Goal: Find specific page/section: Find specific page/section

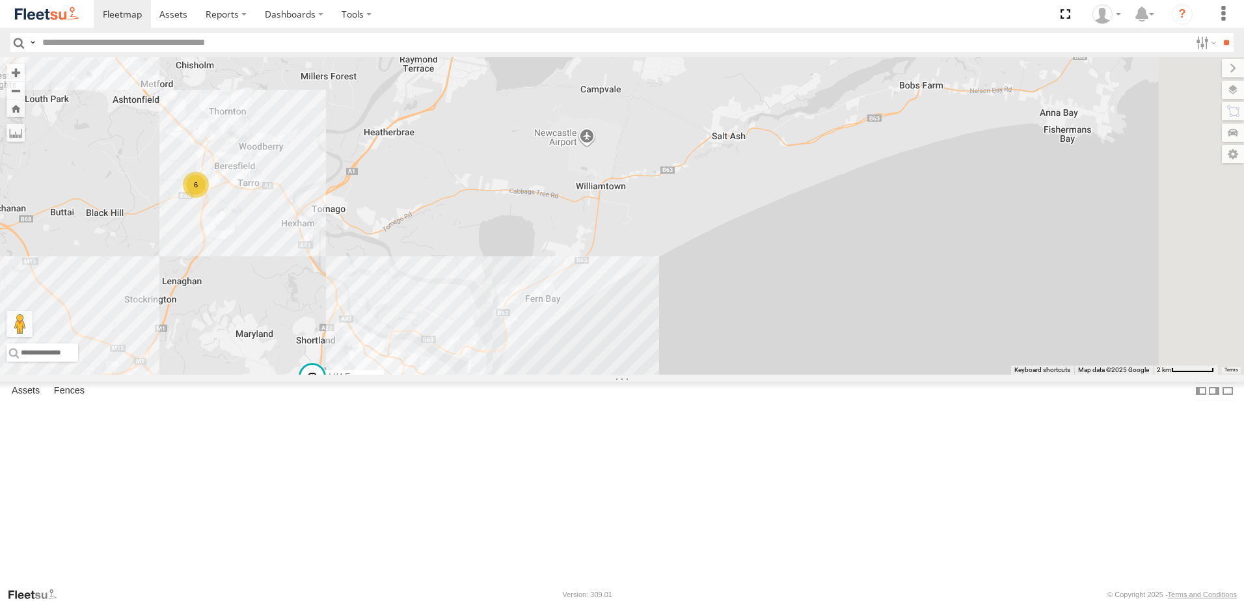
drag, startPoint x: 998, startPoint y: 184, endPoint x: 656, endPoint y: 313, distance: 365.6
click at [656, 313] on div "L3 Plasterboard Truck LX4 Express Ute C4 Timber Truck C2 Timber Truck 6 3 8" at bounding box center [622, 215] width 1244 height 317
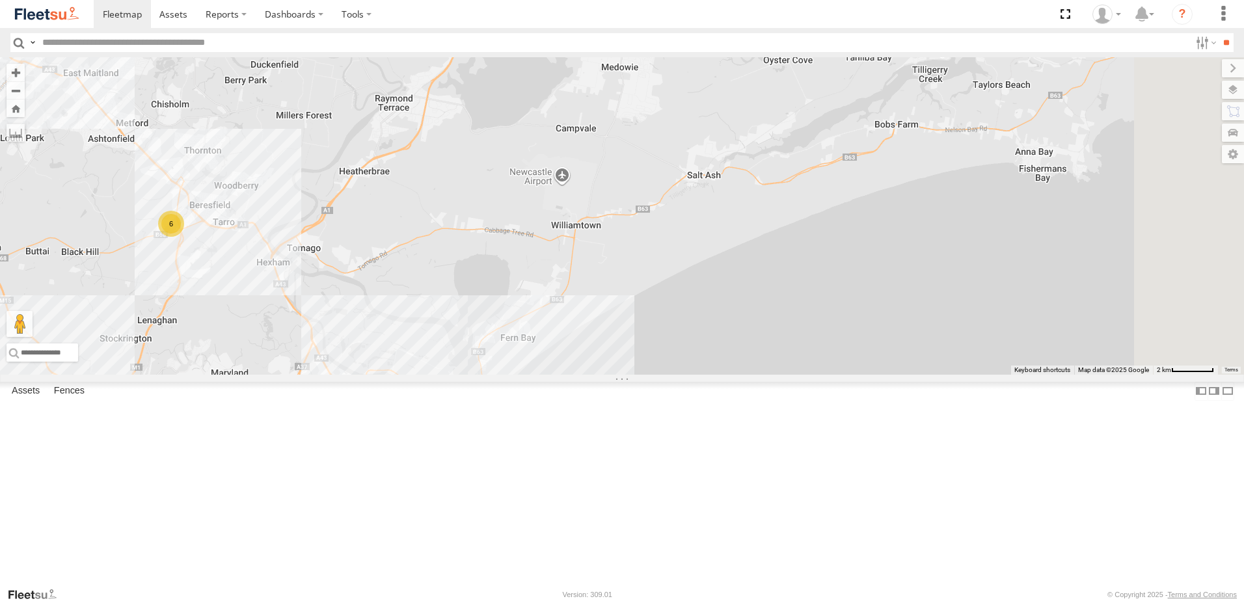
drag, startPoint x: 795, startPoint y: 224, endPoint x: 745, endPoint y: 287, distance: 80.2
click at [745, 287] on div "L3 Plasterboard Truck LX4 Express Ute C4 Timber Truck C2 Timber Truck 6 3 8 BX2…" at bounding box center [622, 215] width 1244 height 317
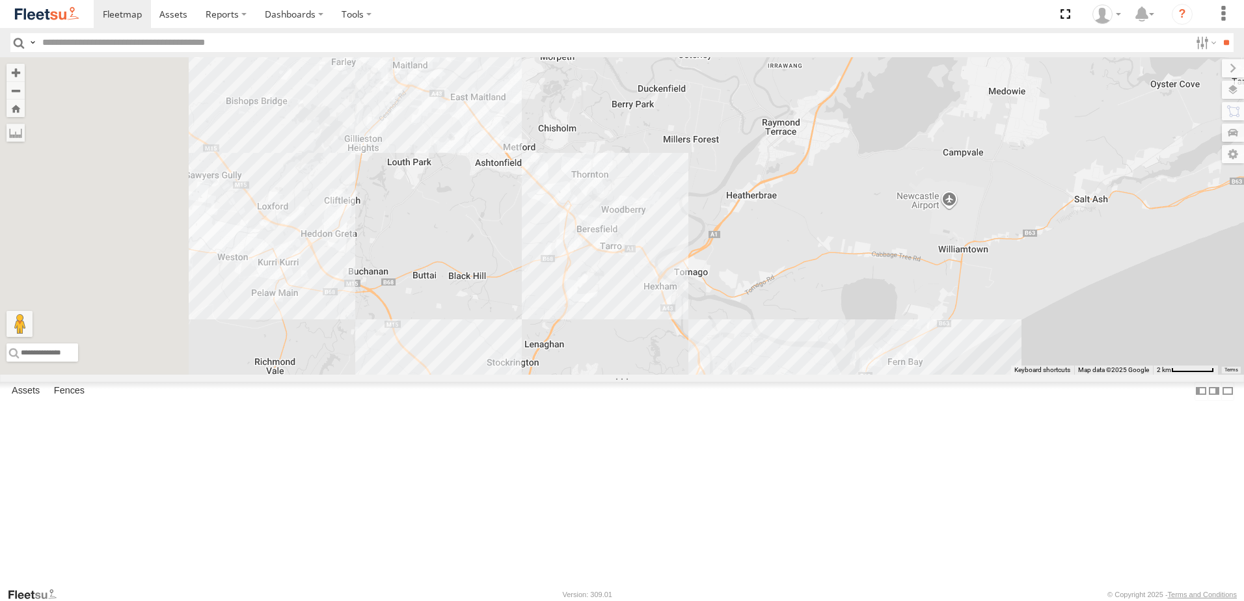
drag, startPoint x: 490, startPoint y: 292, endPoint x: 959, endPoint y: 310, distance: 468.7
click at [959, 310] on div "4 BX2 Express Ute" at bounding box center [622, 215] width 1244 height 317
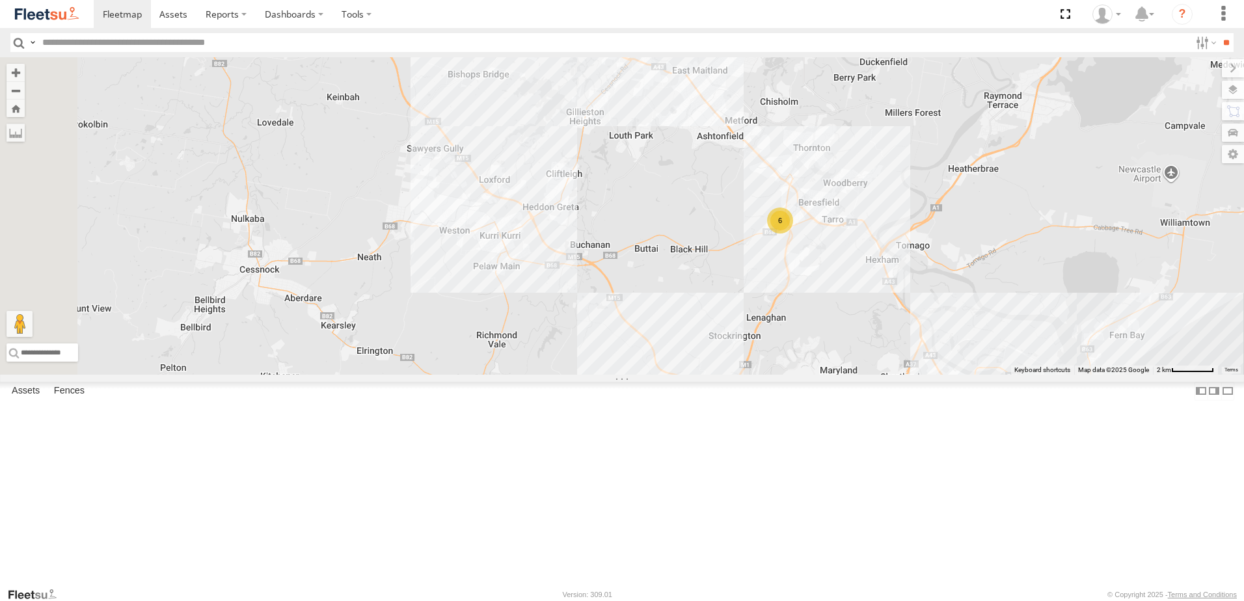
drag, startPoint x: 492, startPoint y: 303, endPoint x: 734, endPoint y: 274, distance: 243.7
click at [734, 274] on div "4 BX2 Express Ute 6 BX1 Express Ute C4 Timber Truck" at bounding box center [622, 215] width 1244 height 317
click at [0, 0] on div "Lambton Utes" at bounding box center [0, 0] width 0 height 0
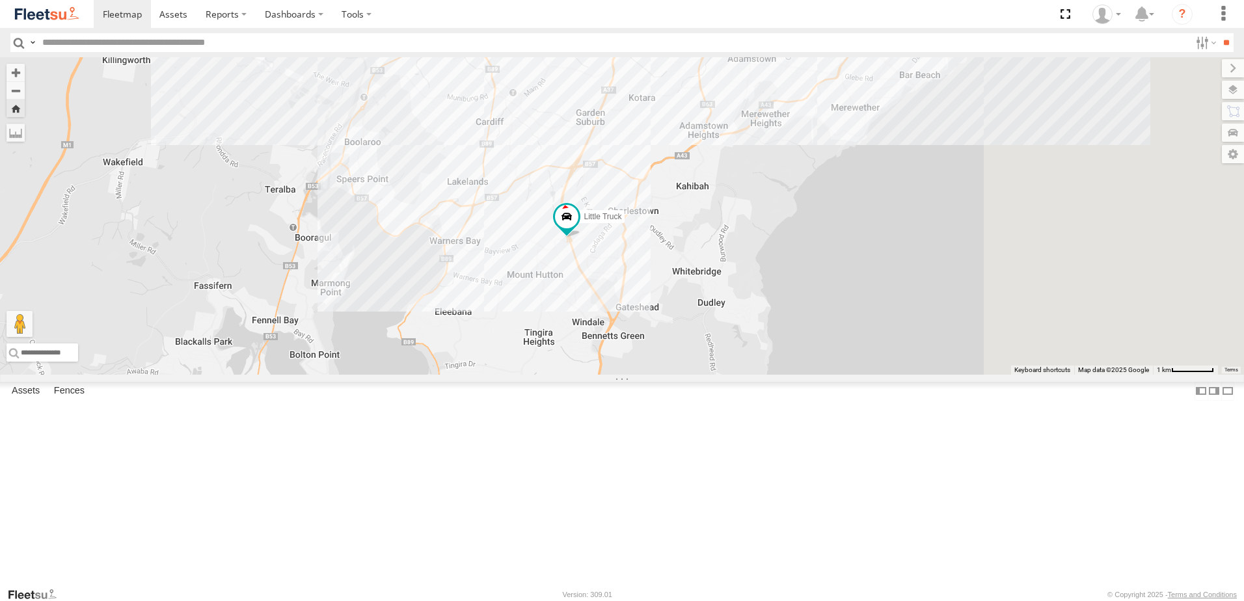
drag, startPoint x: 766, startPoint y: 284, endPoint x: 585, endPoint y: 349, distance: 192.4
click at [585, 349] on div "Little Truck" at bounding box center [622, 215] width 1244 height 317
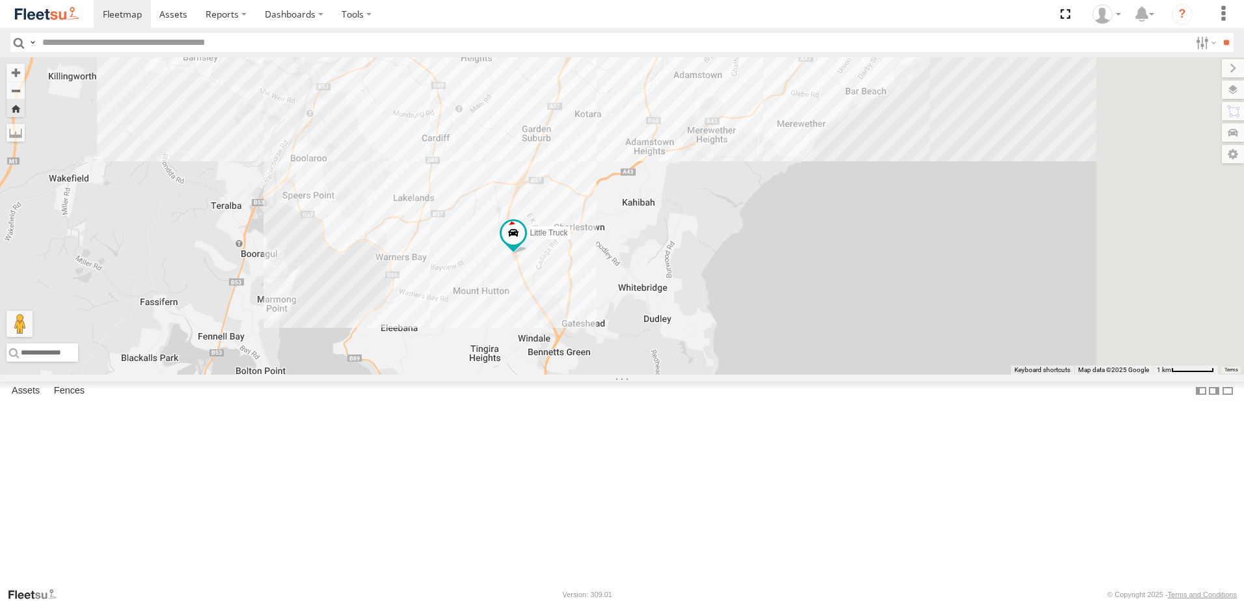
click at [0, 0] on div "Asset Current Location" at bounding box center [0, 0] width 0 height 0
click at [0, 0] on span "Asset" at bounding box center [0, 0] width 0 height 0
click at [0, 0] on div "LX2 Express Ute" at bounding box center [0, 0] width 0 height 0
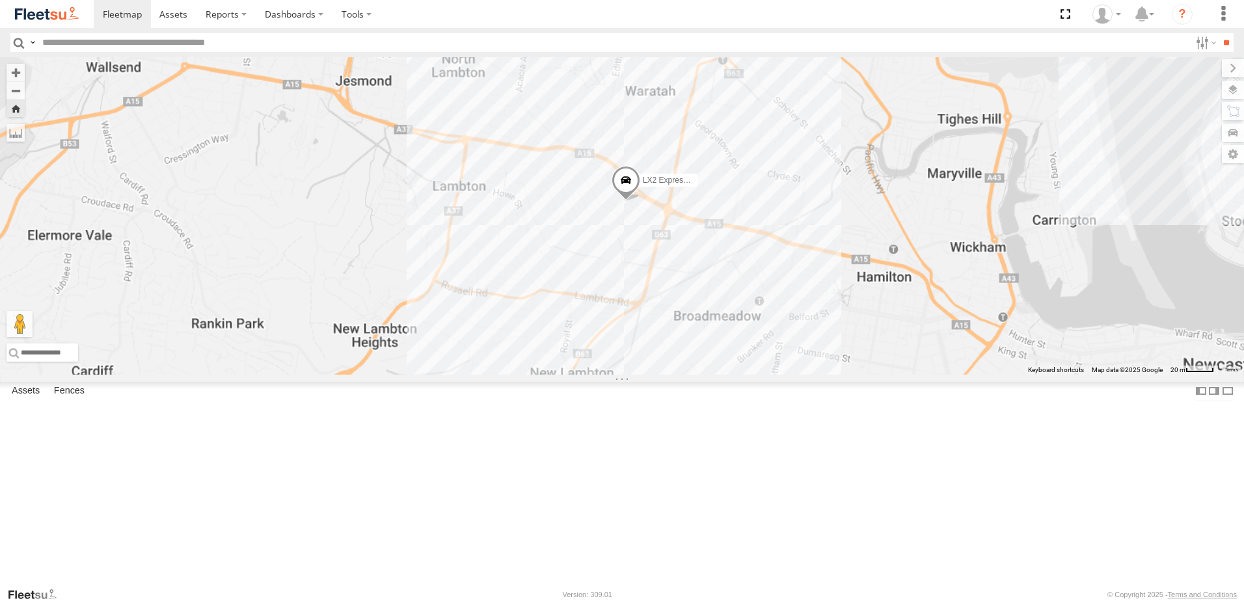
click at [0, 0] on div "LX3 Express Ute" at bounding box center [0, 0] width 0 height 0
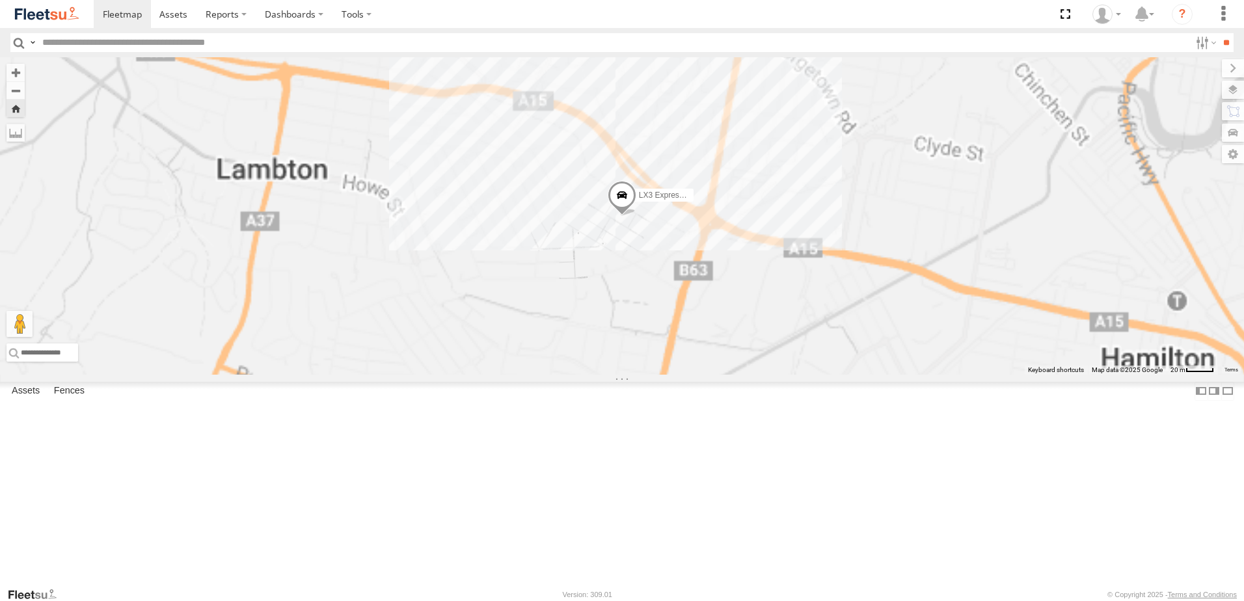
click at [0, 0] on div "LX4 Express Ute Lambton Utes" at bounding box center [0, 0] width 0 height 0
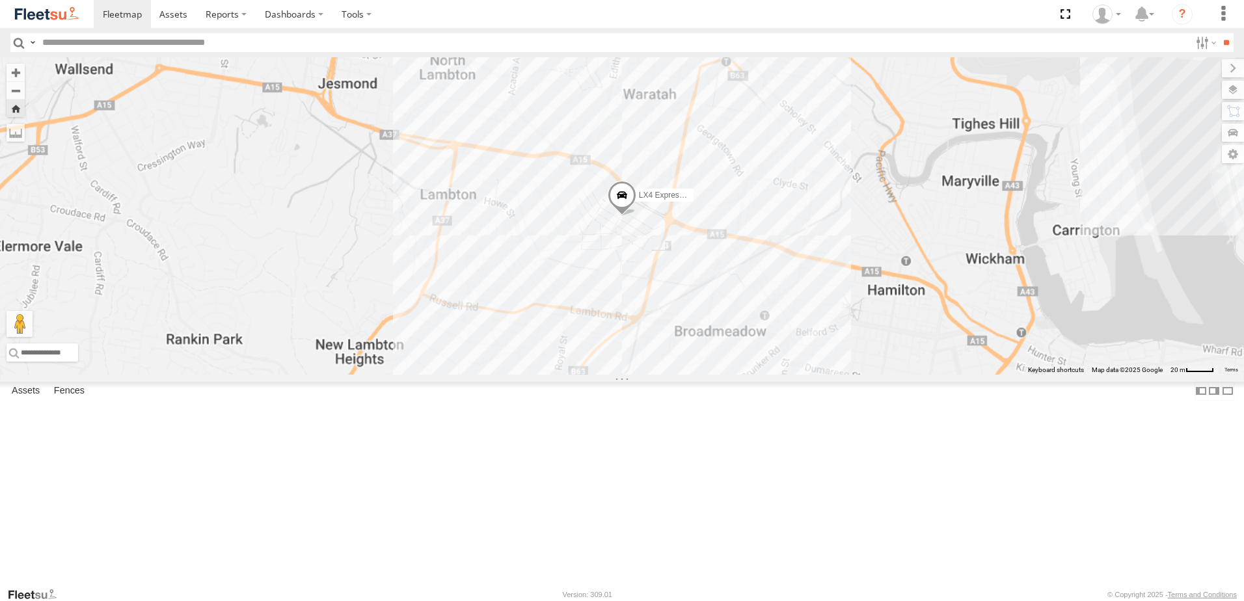
click at [0, 0] on div "LX1 Express Ute" at bounding box center [0, 0] width 0 height 0
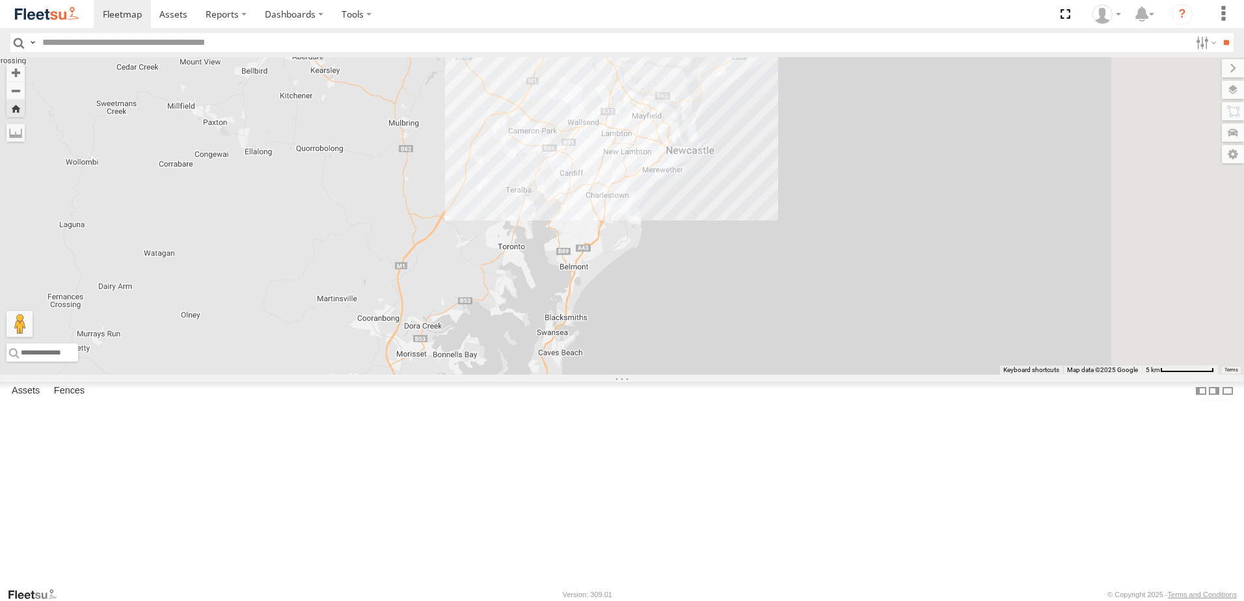
drag, startPoint x: 982, startPoint y: 226, endPoint x: 798, endPoint y: 484, distance: 317.1
click at [756, 375] on div "LX1 Express Ute" at bounding box center [622, 215] width 1244 height 317
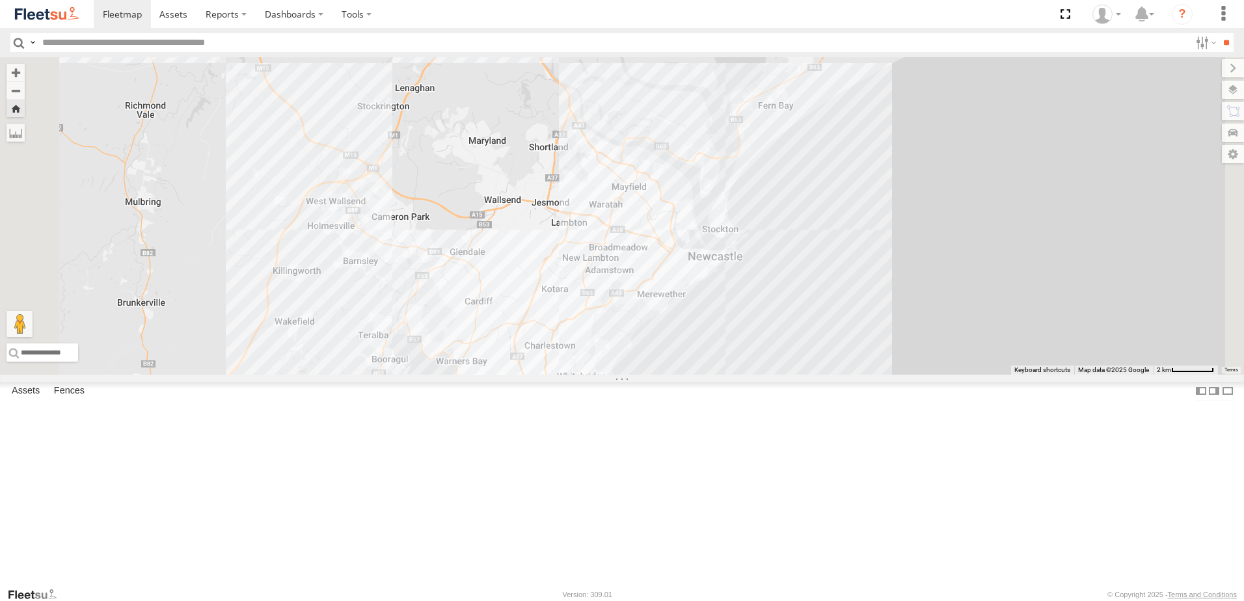
drag, startPoint x: 797, startPoint y: 170, endPoint x: 786, endPoint y: 258, distance: 87.9
click at [786, 258] on div "LX1 Express Ute" at bounding box center [622, 215] width 1244 height 317
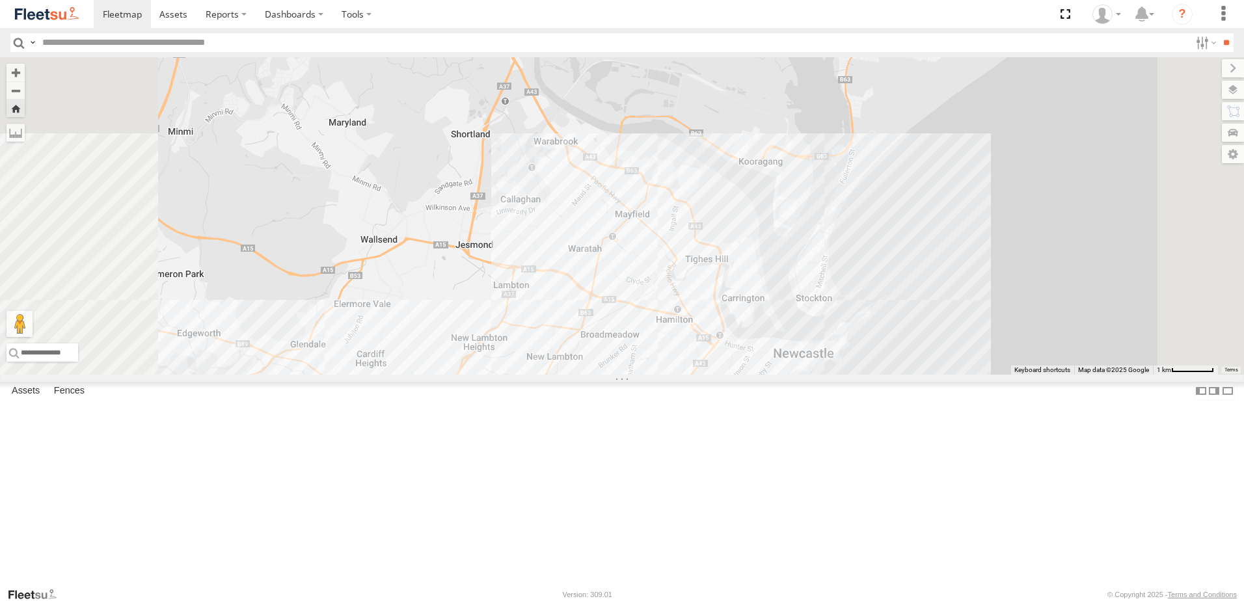
drag, startPoint x: 734, startPoint y: 353, endPoint x: 768, endPoint y: 172, distance: 183.4
click at [768, 172] on div "LX1 Express Ute" at bounding box center [622, 215] width 1244 height 317
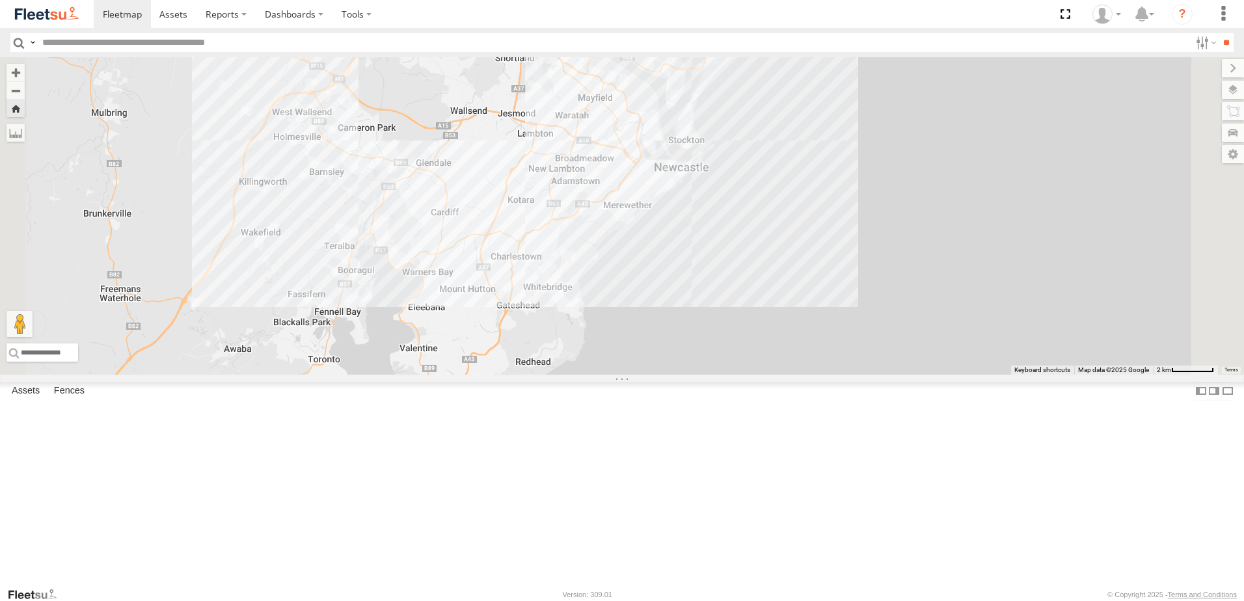
click at [63, 28] on body at bounding box center [622, 300] width 1244 height 601
drag, startPoint x: 63, startPoint y: 28, endPoint x: 64, endPoint y: 13, distance: 15.0
click at [64, 13] on img at bounding box center [47, 14] width 68 height 18
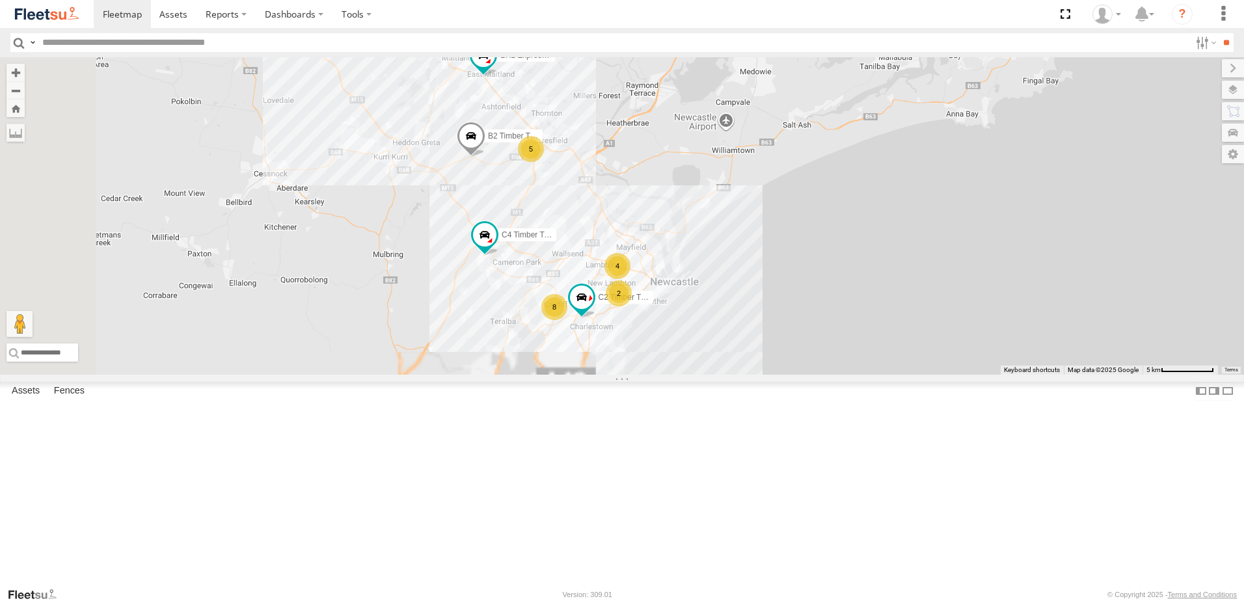
drag, startPoint x: 812, startPoint y: 299, endPoint x: 816, endPoint y: 181, distance: 117.8
click at [816, 181] on div "B5 Timber Truck C4 Timber Truck BX2 Express Ute LX1 Express Ute BX3 Express Ute…" at bounding box center [622, 215] width 1244 height 317
